Goal: Navigation & Orientation: Find specific page/section

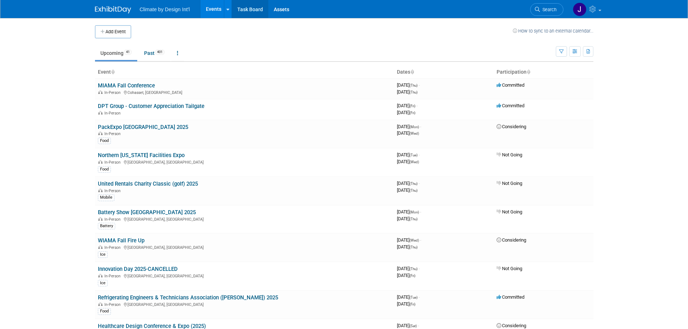
click at [245, 7] on link "Task Board" at bounding box center [250, 9] width 37 height 18
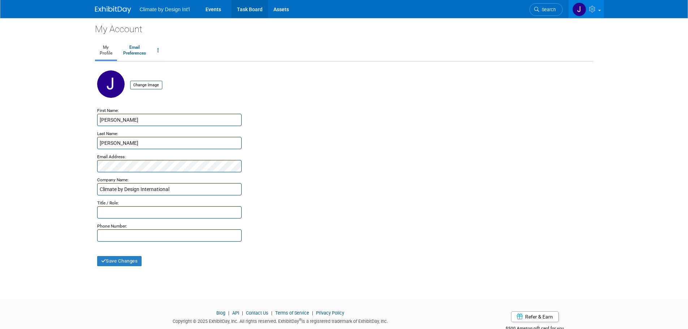
click at [253, 9] on link "Task Board" at bounding box center [250, 9] width 37 height 18
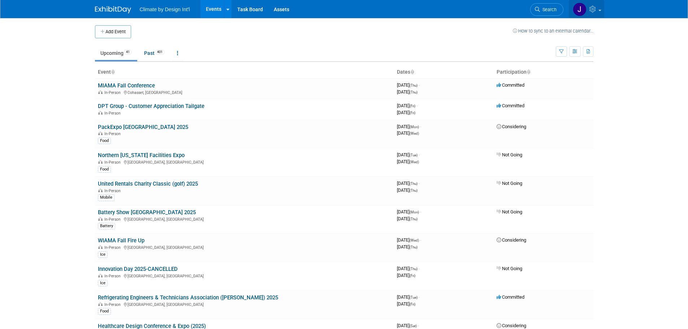
click at [598, 15] on link at bounding box center [586, 9] width 35 height 18
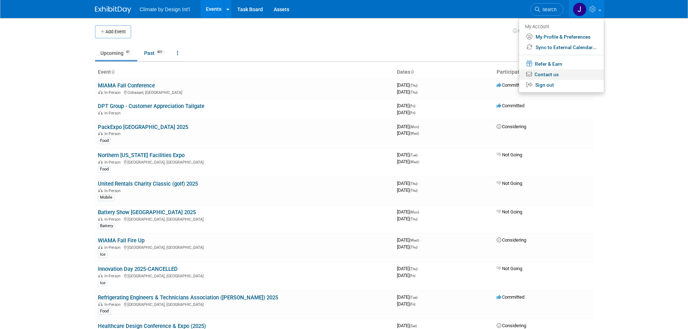
click at [554, 73] on link "Contact us" at bounding box center [561, 74] width 85 height 10
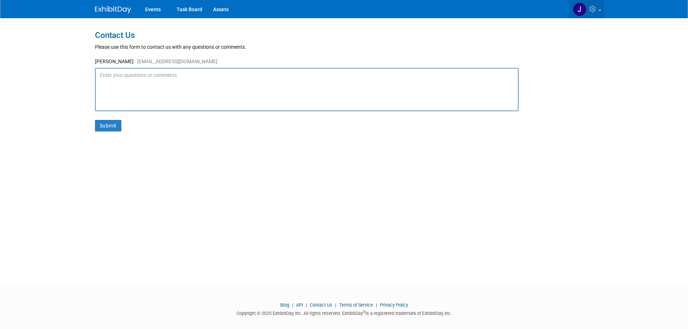
click at [602, 10] on link at bounding box center [586, 9] width 35 height 18
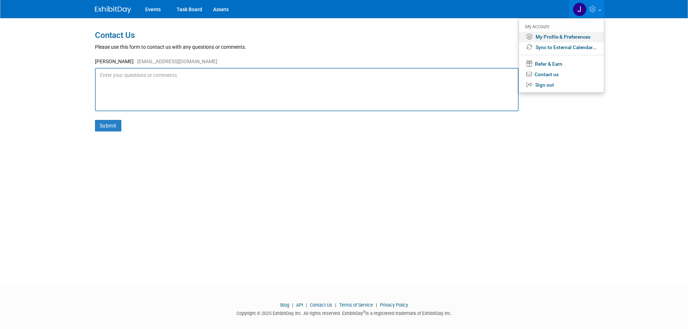
click at [563, 35] on link "My Profile & Preferences" at bounding box center [561, 37] width 85 height 10
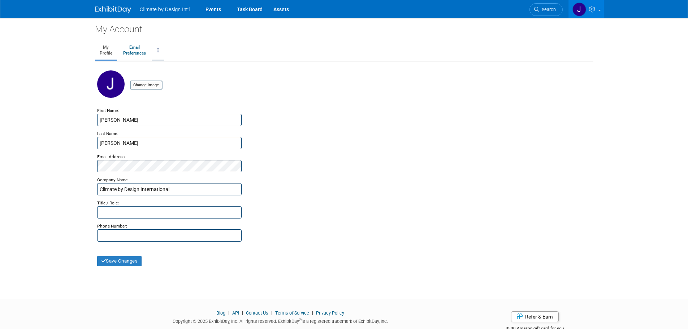
click at [159, 51] on icon at bounding box center [158, 50] width 1 height 5
click at [117, 8] on img at bounding box center [113, 9] width 36 height 7
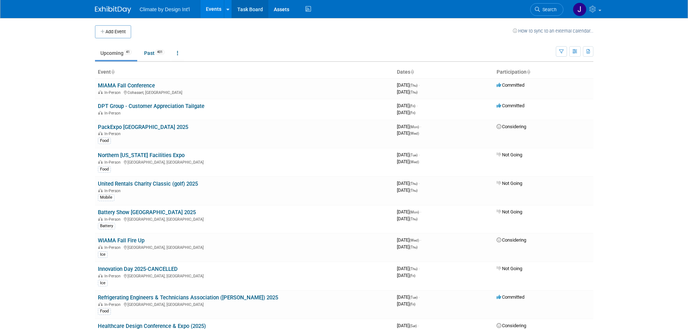
click at [251, 8] on link "Task Board" at bounding box center [250, 9] width 37 height 18
